Goal: Task Accomplishment & Management: Manage account settings

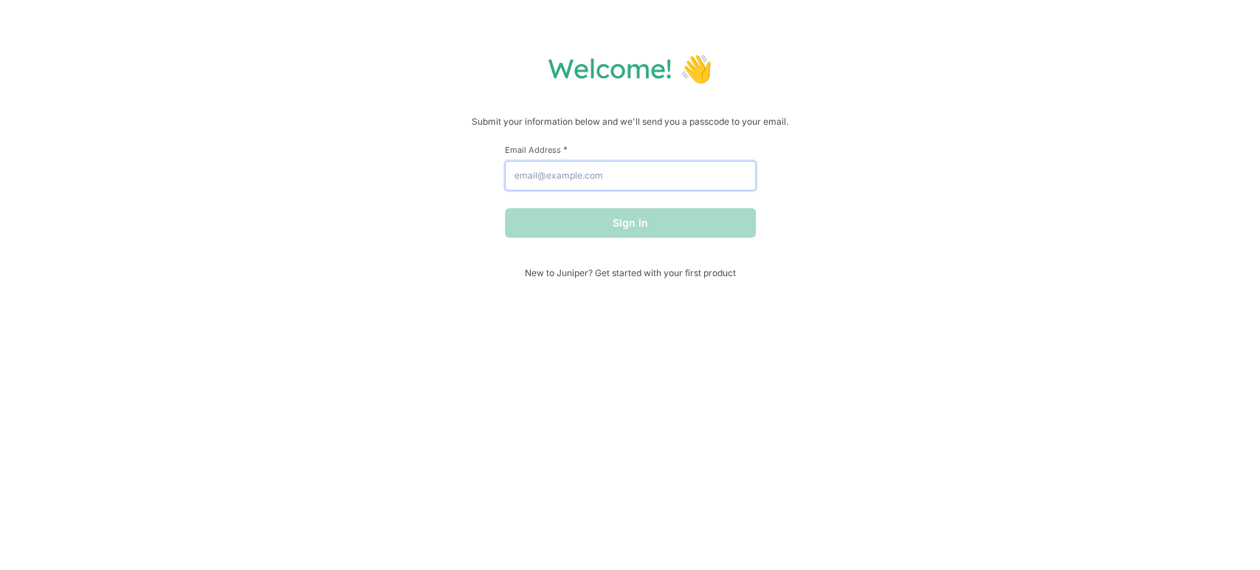
click at [586, 176] on input "Email Address *" at bounding box center [630, 176] width 251 height 30
type input "cecille@hellojuniper.com"
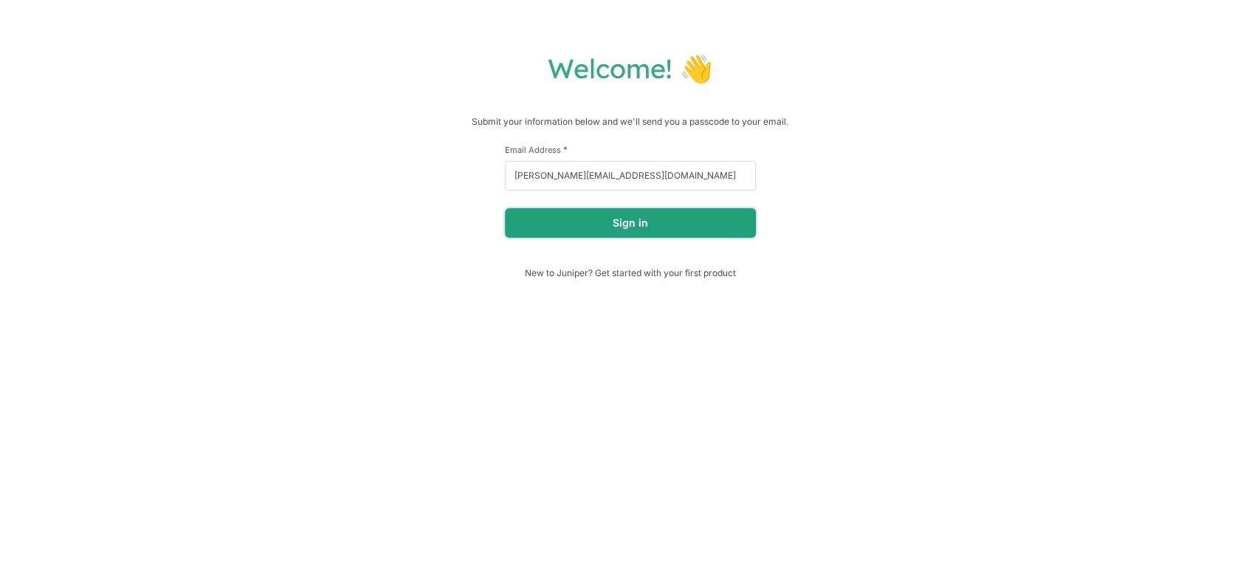
click at [580, 225] on button "Sign in" at bounding box center [630, 223] width 251 height 30
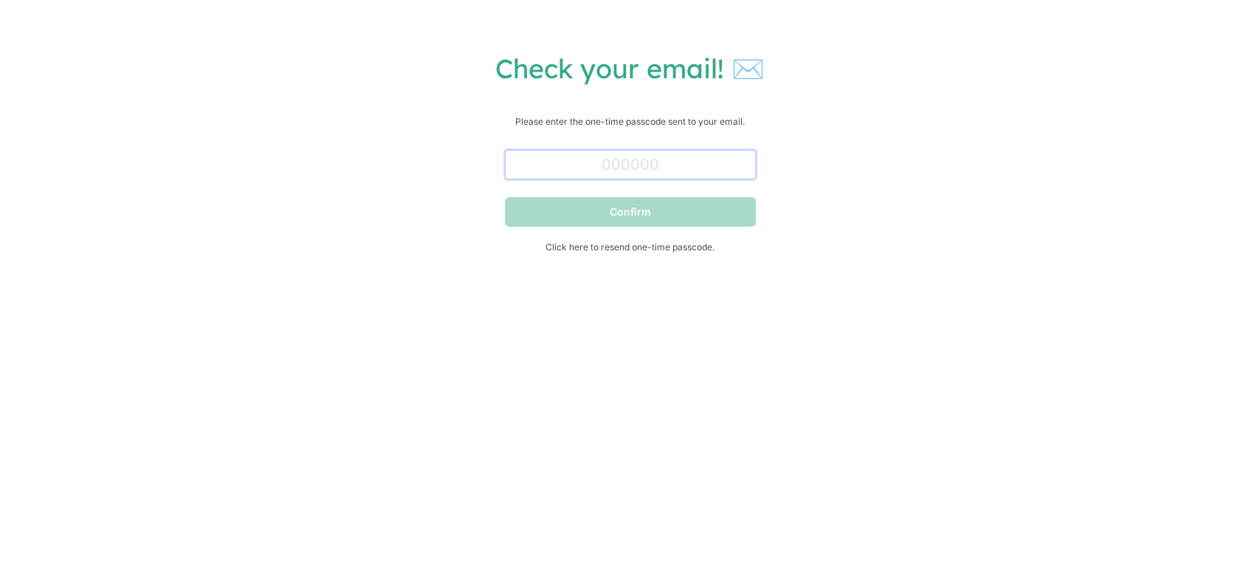
click at [654, 170] on input "text" at bounding box center [630, 165] width 251 height 30
paste input "571411"
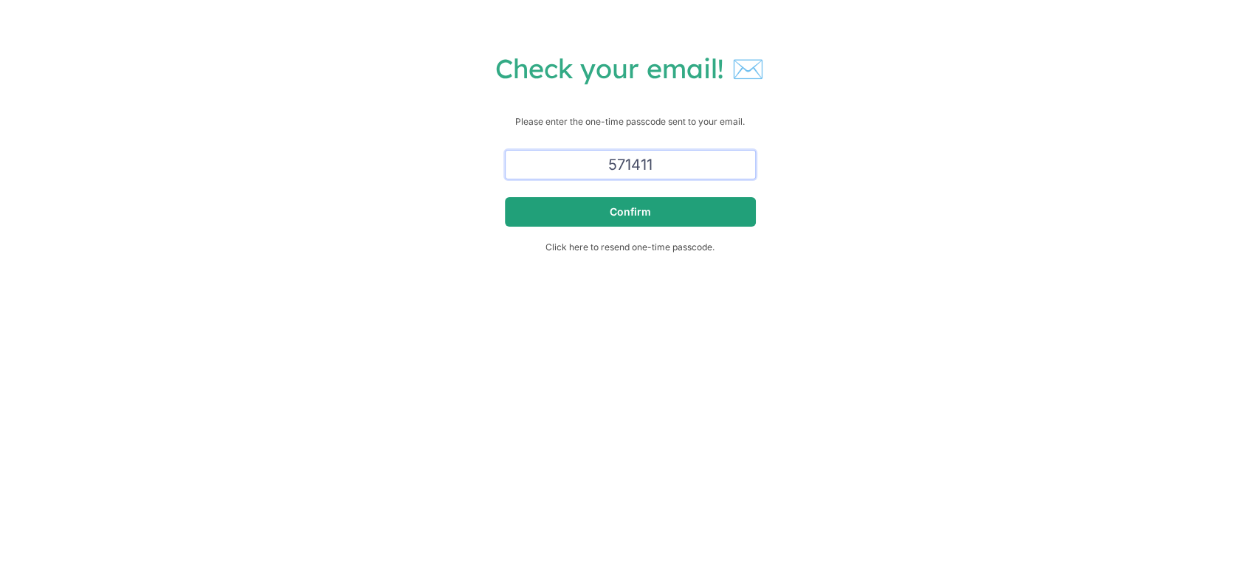
type input "571411"
click at [689, 208] on button "Confirm" at bounding box center [630, 212] width 251 height 30
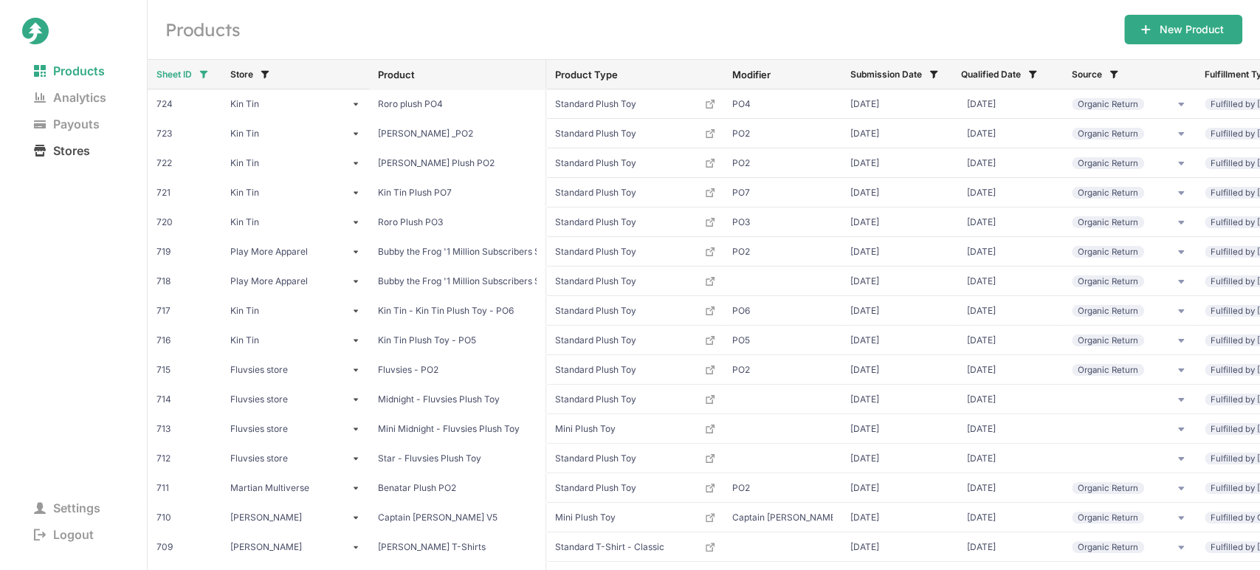
click at [76, 148] on span "Stores" at bounding box center [62, 150] width 80 height 21
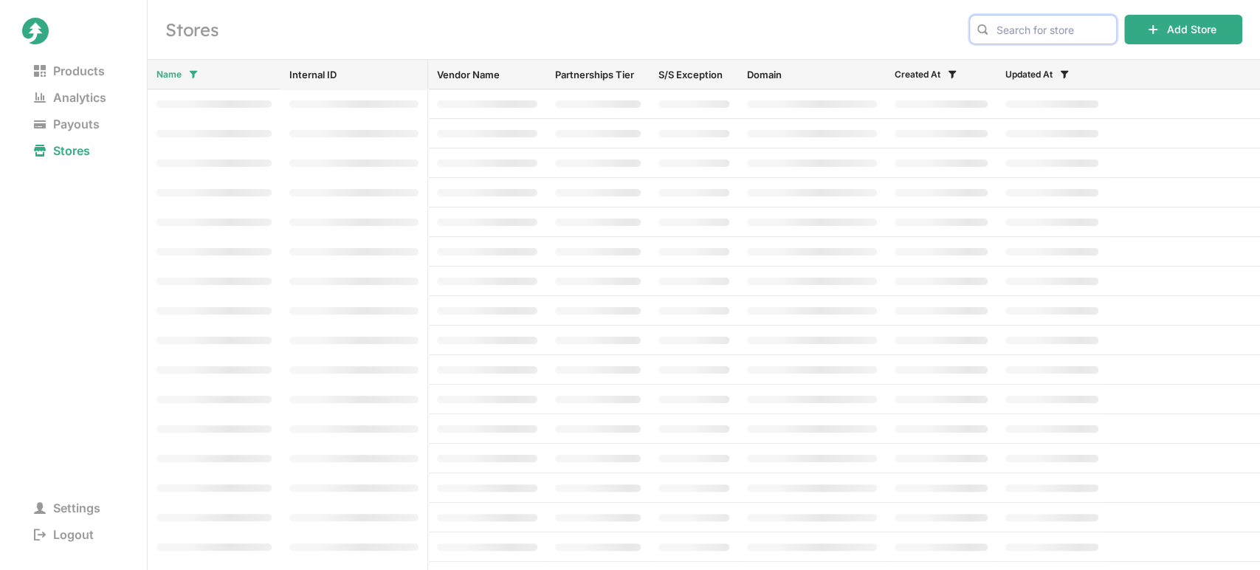
click at [1037, 27] on input "text" at bounding box center [1043, 30] width 148 height 30
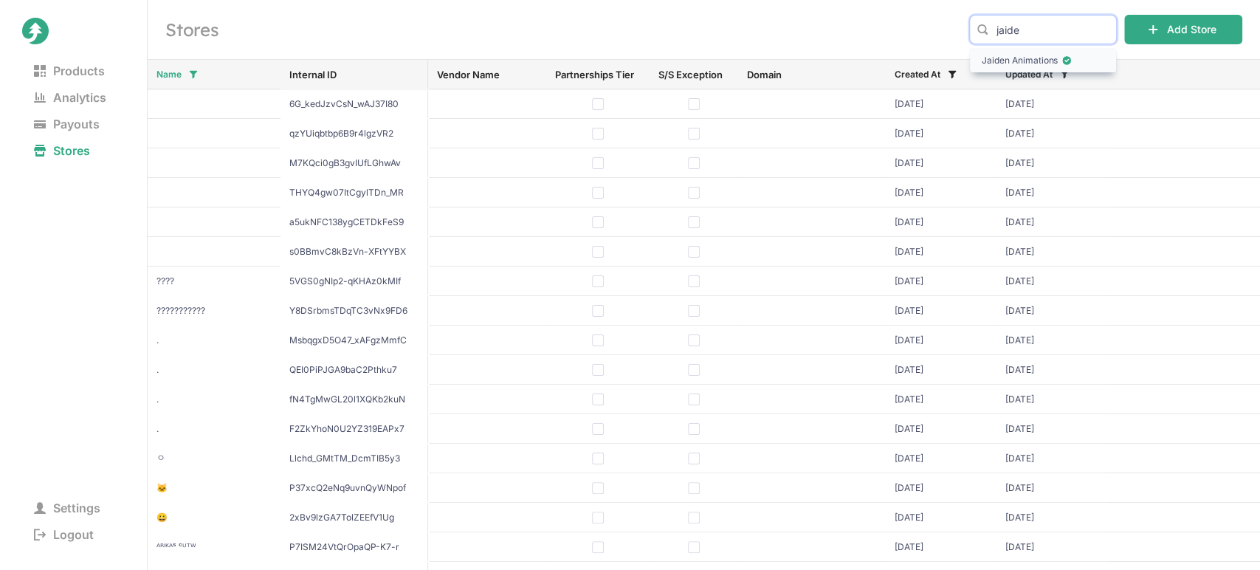
type input "jaide"
click at [1014, 56] on span "Jaiden Animations" at bounding box center [1043, 60] width 123 height 15
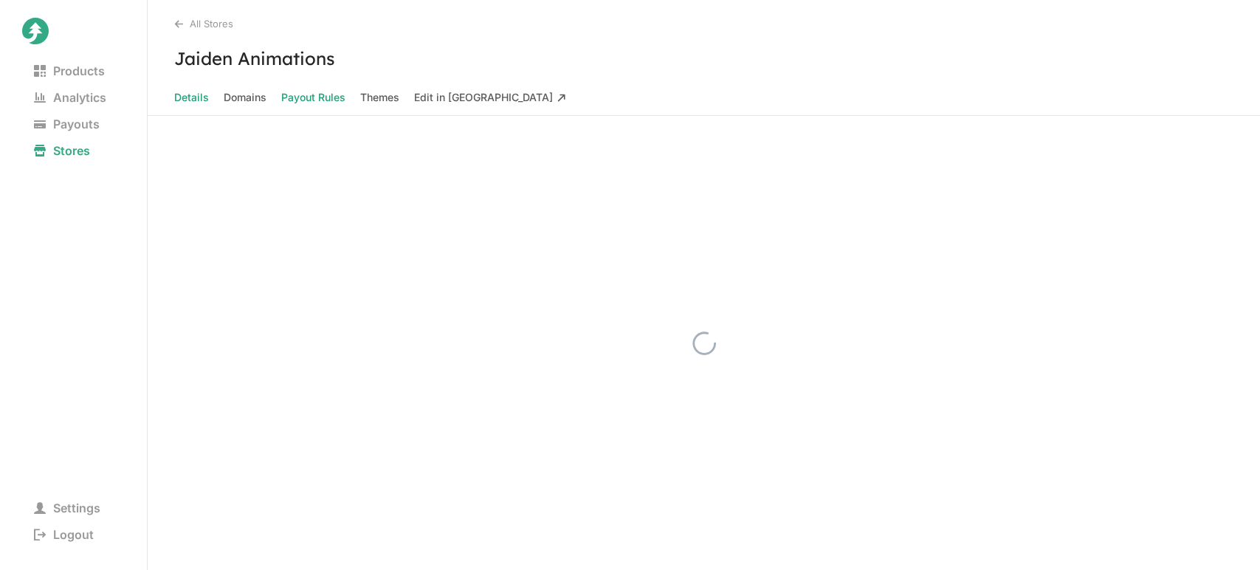
click at [321, 98] on Rules "Payout Rules" at bounding box center [313, 97] width 64 height 21
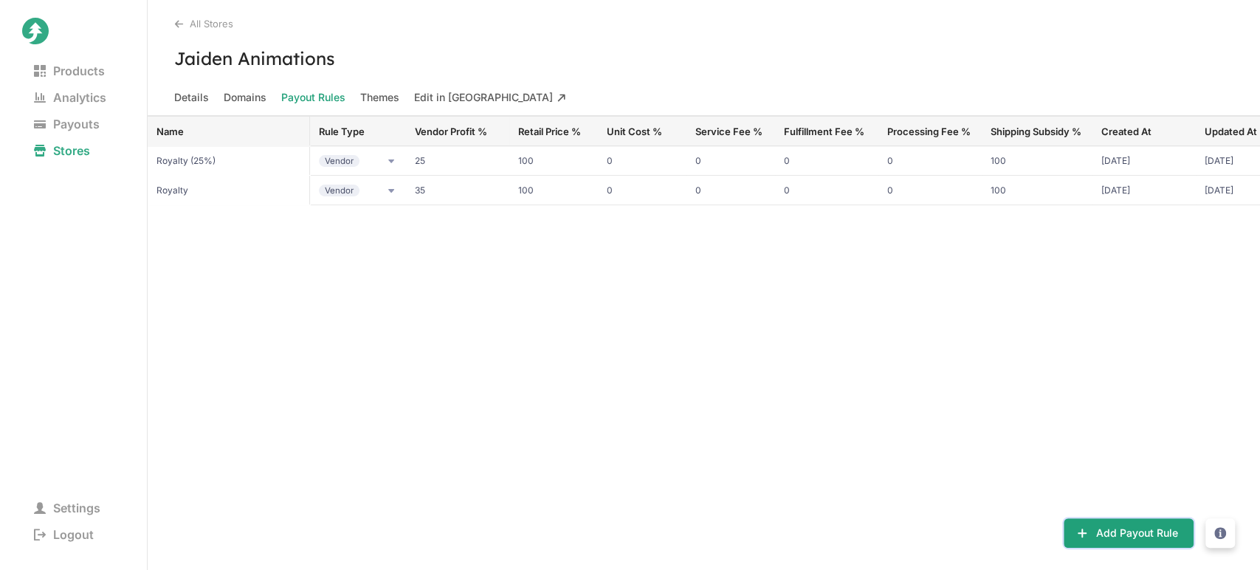
click at [1104, 534] on button "Add Payout Rule" at bounding box center [1129, 533] width 130 height 30
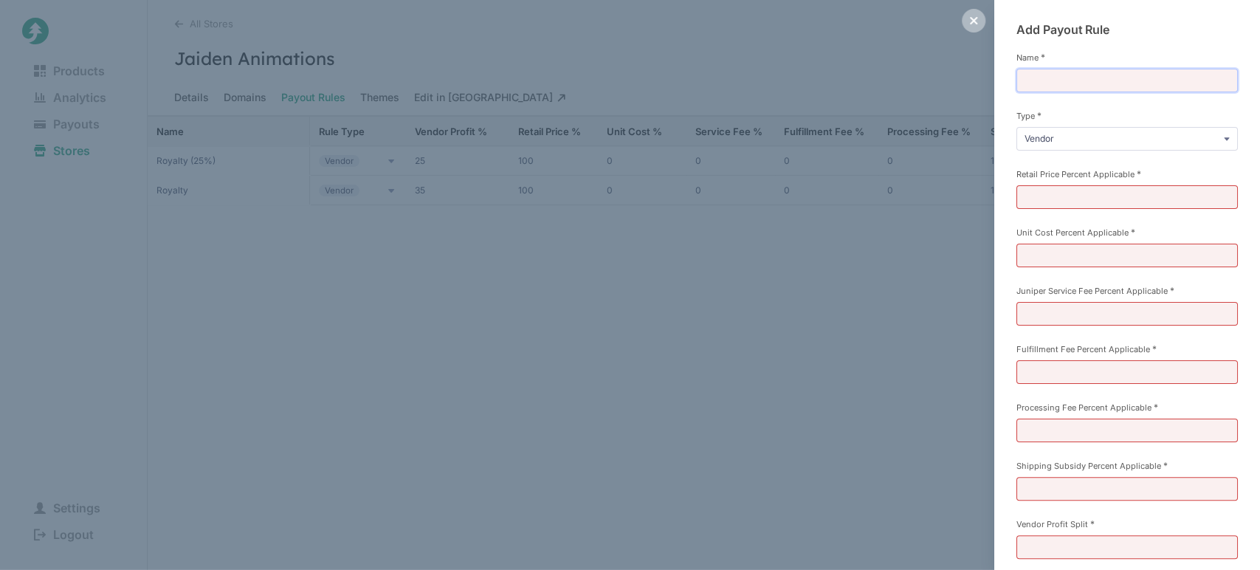
click at [1056, 86] on input "Name *" at bounding box center [1127, 81] width 221 height 24
drag, startPoint x: 1063, startPoint y: 78, endPoint x: 1073, endPoint y: 78, distance: 9.6
click at [1073, 78] on input "Royalty (35%)" at bounding box center [1127, 81] width 221 height 24
type input "Royalty (40%)"
click at [1004, 162] on div "Add Payout Rule Name * Royalty (40%) Type * Vendor Commission Referral Retail P…" at bounding box center [1127, 339] width 266 height 678
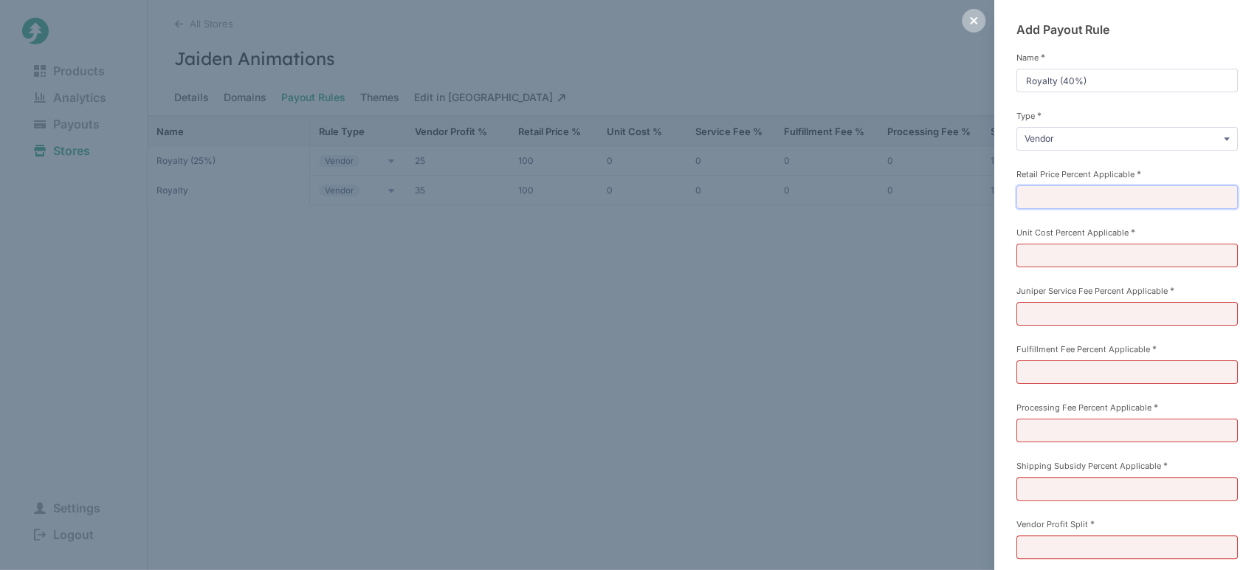
click at [1049, 190] on input "Retail Price Percent Applicable *" at bounding box center [1127, 197] width 221 height 24
type input "100"
click at [1045, 250] on input "Unit Cost Percent Applicable *" at bounding box center [1127, 256] width 221 height 24
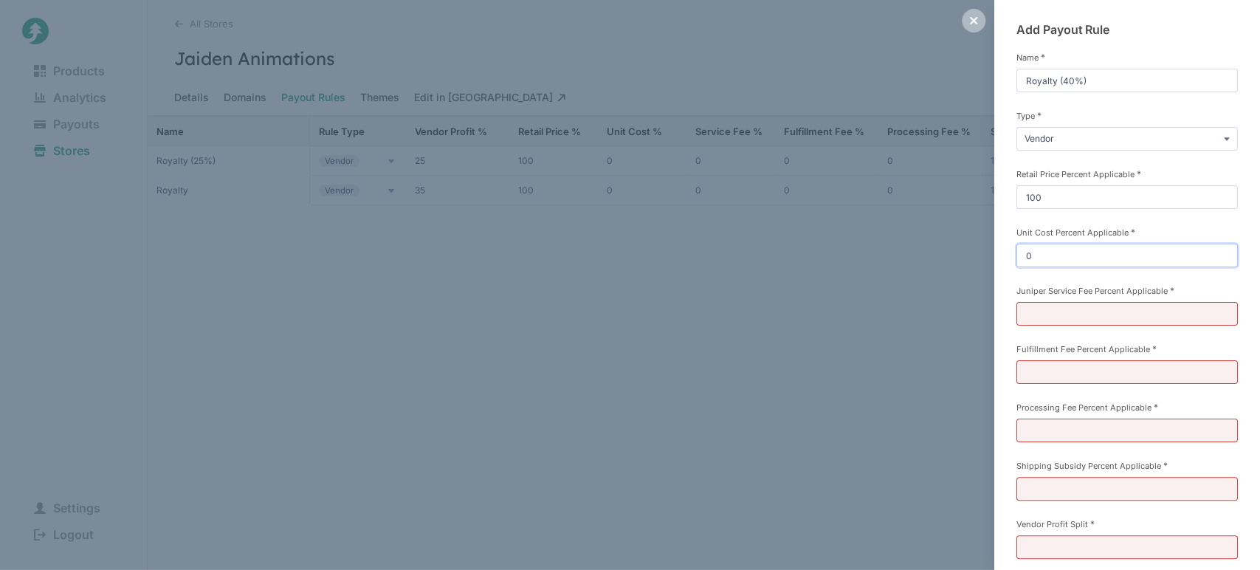
type input "0"
click at [1037, 312] on input "Juniper Service Fee Percent Applicable *" at bounding box center [1127, 314] width 221 height 24
type input "0"
click at [1034, 368] on input "Fulfillment Fee Percent Applicable *" at bounding box center [1127, 372] width 221 height 24
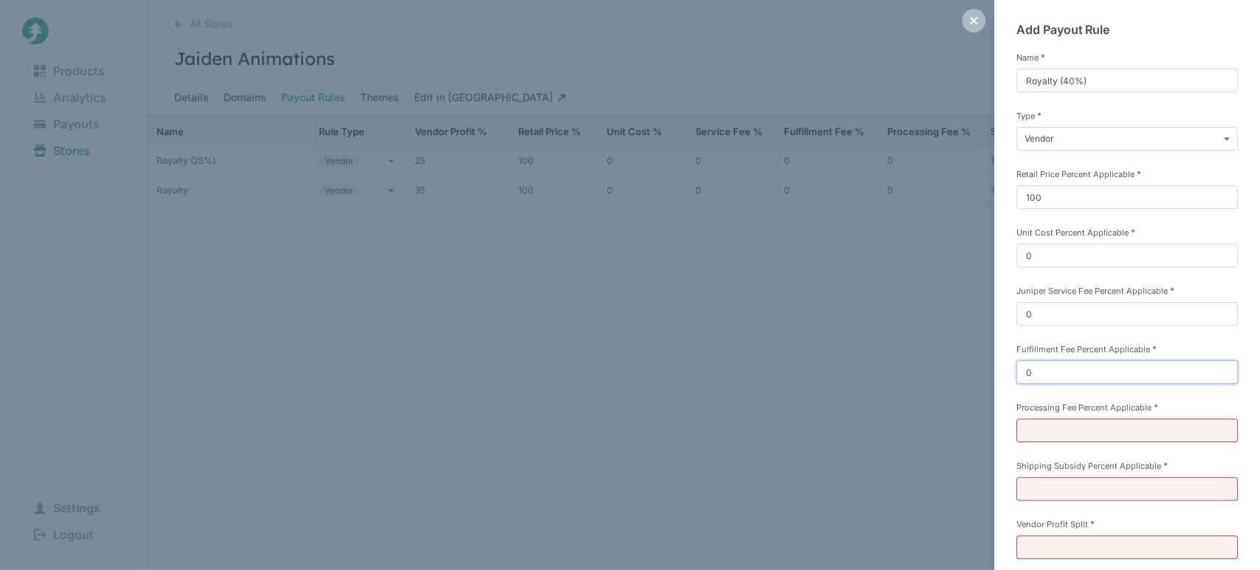
type input "0"
click at [1036, 427] on input "Processing Fee Percent Applicable *" at bounding box center [1127, 431] width 221 height 24
type input "0"
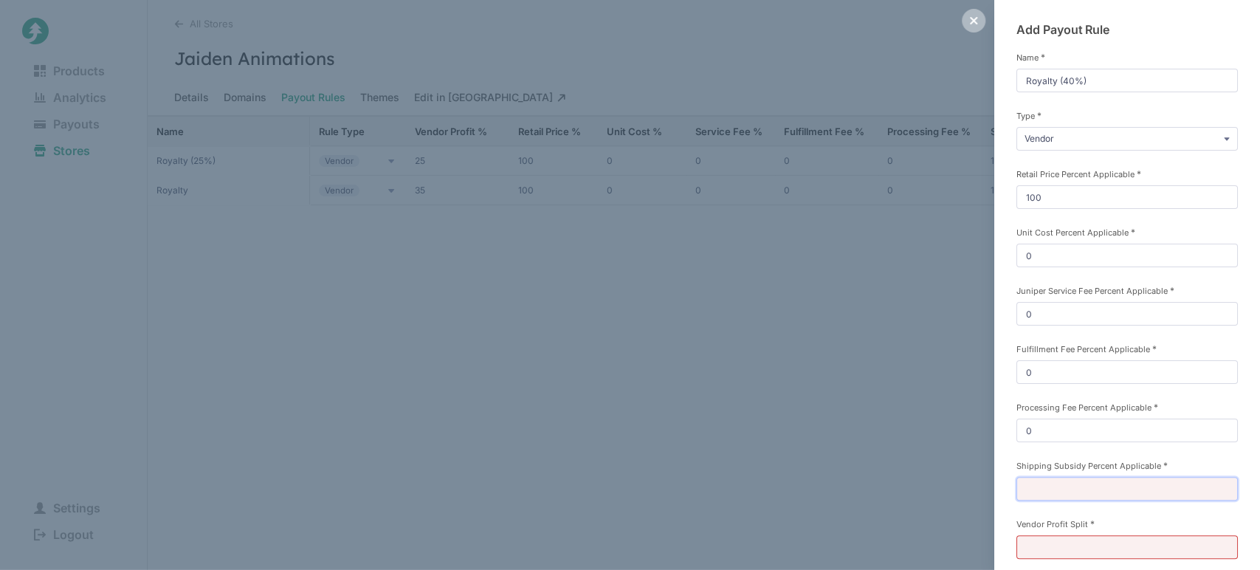
click at [1028, 491] on input "Shipping Subsidy Percent Applicable *" at bounding box center [1127, 489] width 221 height 24
type input "100"
click at [1034, 546] on input "Vendor Profit Split *" at bounding box center [1127, 547] width 221 height 24
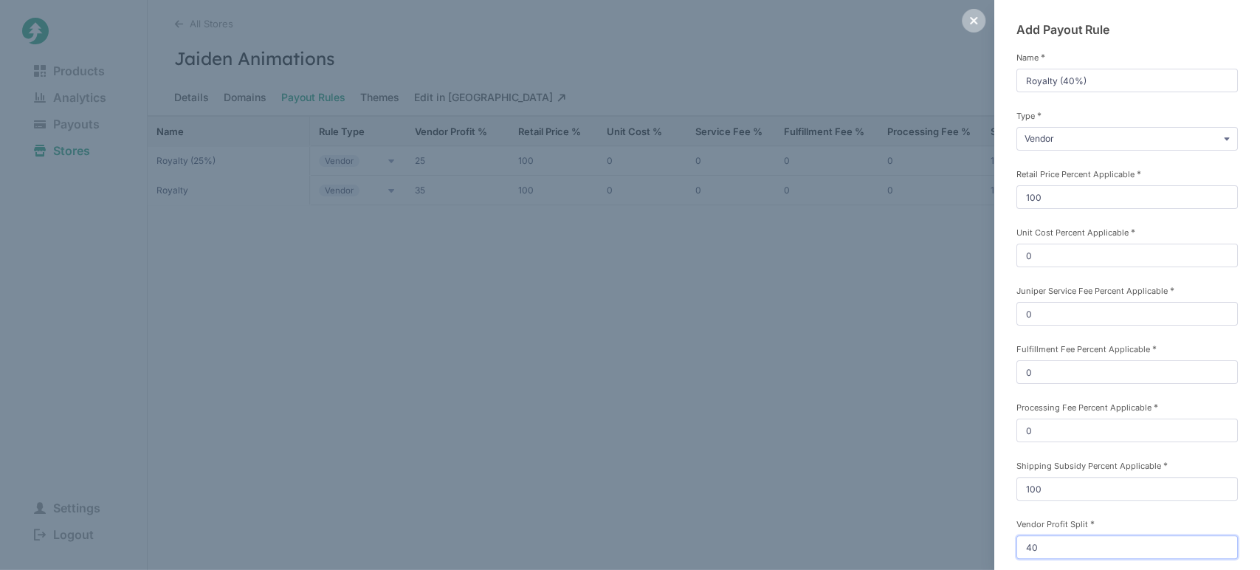
type input "40"
click at [1006, 484] on div "Add Payout Rule Name * Royalty (40%) Type * Vendor Commission Referral Retail P…" at bounding box center [1127, 339] width 266 height 678
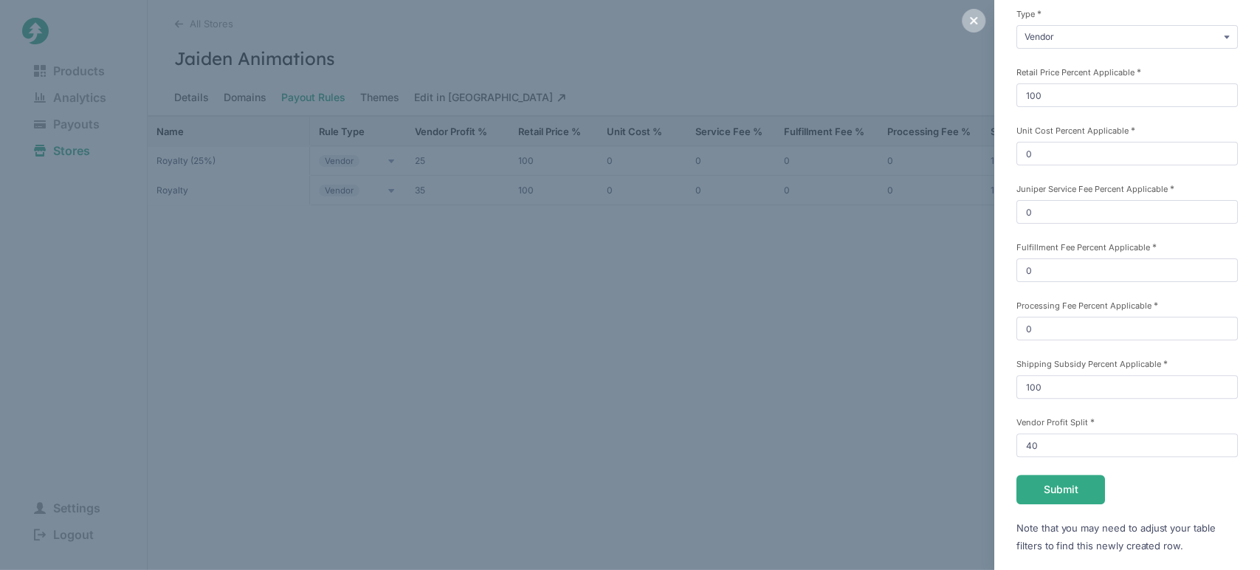
scroll to position [103, 0]
click at [1038, 482] on button "Submit" at bounding box center [1061, 489] width 89 height 30
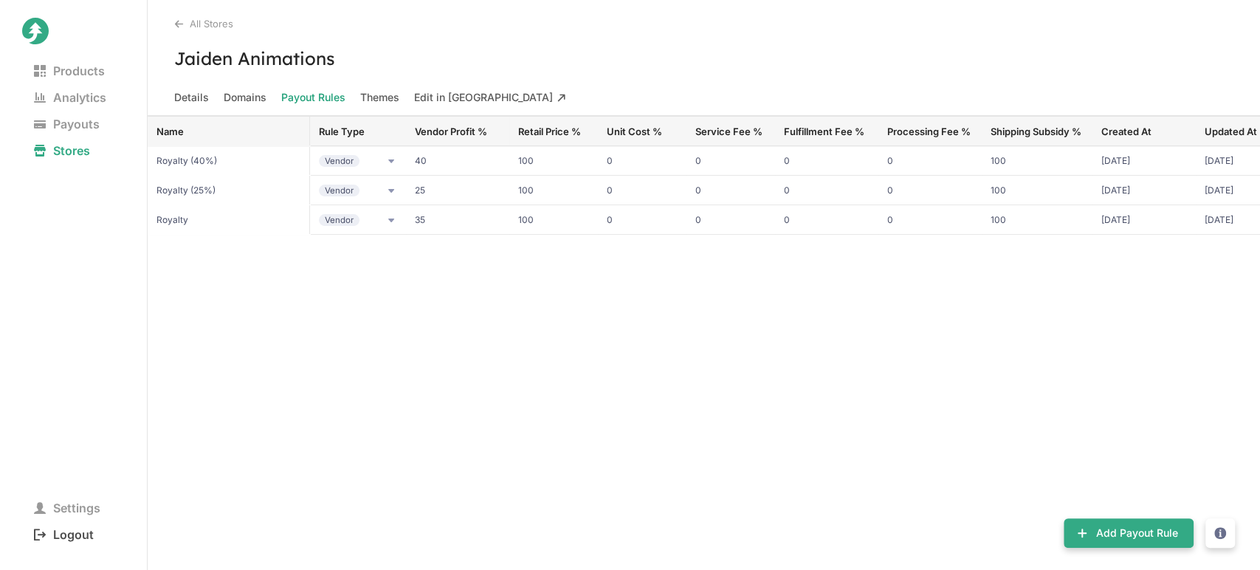
click at [59, 536] on span "Logout" at bounding box center [63, 534] width 83 height 21
